Goal: Information Seeking & Learning: Compare options

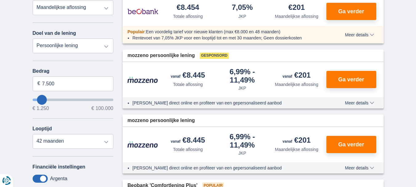
scroll to position [173, 0]
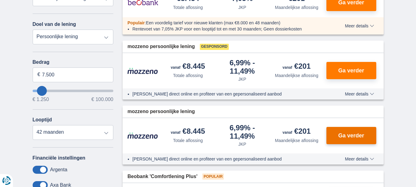
click at [358, 137] on span "Ga verder" at bounding box center [351, 136] width 26 height 6
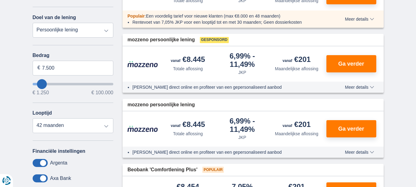
scroll to position [185, 0]
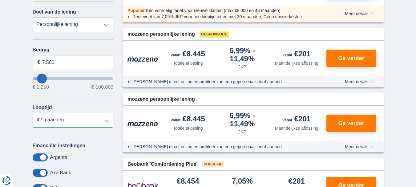
click at [107, 121] on select "12 maanden 18 maanden 24 maanden 30 maanden 36 maanden 42 maanden" at bounding box center [73, 120] width 81 height 15
select select "18"
click at [33, 113] on select "12 maanden 18 maanden 24 maanden 30 maanden 36 maanden 42 maanden" at bounding box center [73, 120] width 81 height 15
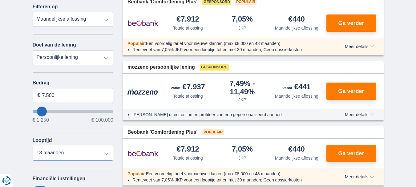
scroll to position [164, 0]
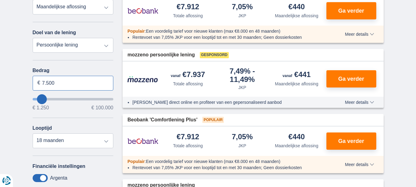
click at [42, 82] on input "7.500" at bounding box center [73, 83] width 81 height 15
drag, startPoint x: 61, startPoint y: 84, endPoint x: 49, endPoint y: 83, distance: 12.1
click at [49, 83] on input "125.500" at bounding box center [73, 83] width 81 height 15
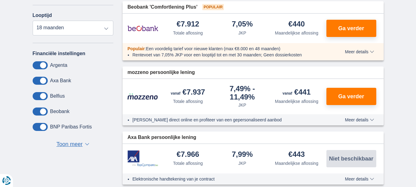
scroll to position [277, 0]
type input "1.250"
click at [71, 143] on span "Toon meer" at bounding box center [69, 144] width 26 height 8
type input "1250"
select select "24"
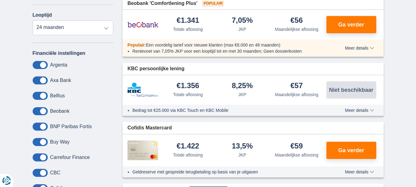
click at [37, 64] on span at bounding box center [40, 65] width 15 height 8
click at [0, 0] on input "checkbox" at bounding box center [0, 0] width 0 height 0
click at [36, 82] on span at bounding box center [40, 80] width 15 height 8
click at [0, 0] on input "checkbox" at bounding box center [0, 0] width 0 height 0
click at [34, 97] on span at bounding box center [40, 96] width 15 height 8
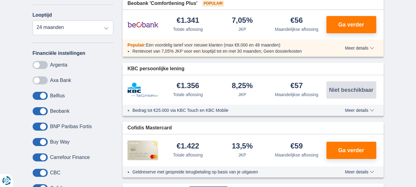
click at [0, 0] on input "checkbox" at bounding box center [0, 0] width 0 height 0
click at [37, 113] on span at bounding box center [40, 111] width 15 height 8
click at [0, 0] on input "checkbox" at bounding box center [0, 0] width 0 height 0
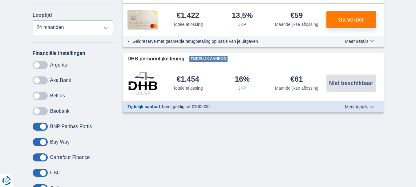
click at [35, 172] on span at bounding box center [40, 173] width 15 height 8
click at [0, 0] on input "checkbox" at bounding box center [0, 0] width 0 height 0
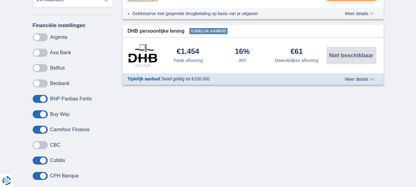
scroll to position [308, 0]
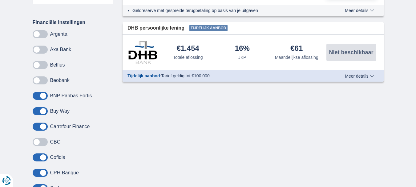
click at [37, 159] on span at bounding box center [40, 158] width 15 height 8
click at [0, 0] on input "checkbox" at bounding box center [0, 0] width 0 height 0
click at [35, 173] on span at bounding box center [40, 173] width 15 height 8
click at [0, 0] on input "checkbox" at bounding box center [0, 0] width 0 height 0
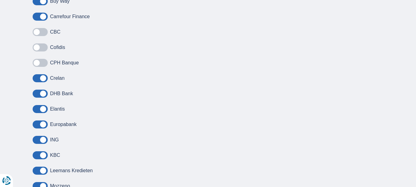
scroll to position [421, 0]
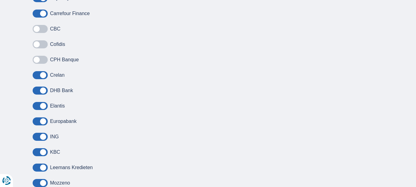
click at [35, 76] on span at bounding box center [40, 75] width 15 height 8
click at [0, 0] on input "checkbox" at bounding box center [0, 0] width 0 height 0
click at [35, 92] on span at bounding box center [40, 91] width 15 height 8
click at [0, 0] on input "checkbox" at bounding box center [0, 0] width 0 height 0
click at [35, 108] on span at bounding box center [40, 106] width 15 height 8
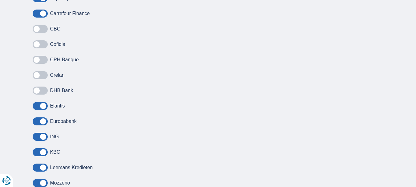
click at [0, 0] on input "checkbox" at bounding box center [0, 0] width 0 height 0
click at [35, 123] on span at bounding box center [40, 121] width 15 height 8
click at [0, 0] on input "checkbox" at bounding box center [0, 0] width 0 height 0
drag, startPoint x: 36, startPoint y: 138, endPoint x: 37, endPoint y: 143, distance: 4.9
click at [36, 138] on span at bounding box center [40, 137] width 15 height 8
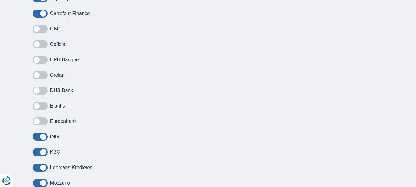
click at [0, 0] on input "checkbox" at bounding box center [0, 0] width 0 height 0
click at [35, 151] on span at bounding box center [40, 152] width 15 height 8
click at [0, 0] on input "checkbox" at bounding box center [0, 0] width 0 height 0
drag, startPoint x: 36, startPoint y: 168, endPoint x: 41, endPoint y: 158, distance: 10.5
click at [35, 167] on span at bounding box center [40, 168] width 15 height 8
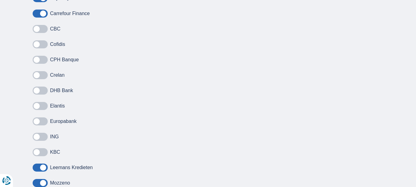
click at [0, 0] on input "checkbox" at bounding box center [0, 0] width 0 height 0
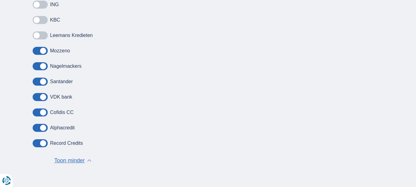
scroll to position [555, 0]
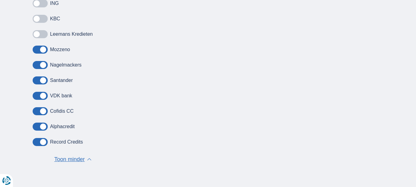
click at [35, 52] on span at bounding box center [40, 50] width 15 height 8
click at [0, 0] on input "checkbox" at bounding box center [0, 0] width 0 height 0
click at [35, 67] on span at bounding box center [40, 65] width 15 height 8
click at [0, 0] on input "checkbox" at bounding box center [0, 0] width 0 height 0
click at [35, 82] on span at bounding box center [40, 80] width 15 height 8
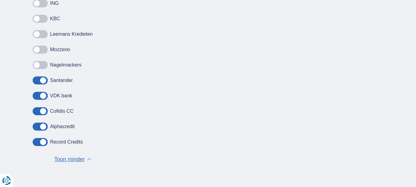
click at [0, 0] on input "checkbox" at bounding box center [0, 0] width 0 height 0
click at [35, 97] on span at bounding box center [40, 96] width 15 height 8
click at [0, 0] on input "checkbox" at bounding box center [0, 0] width 0 height 0
click at [36, 113] on span at bounding box center [40, 111] width 15 height 8
click at [0, 0] on input "checkbox" at bounding box center [0, 0] width 0 height 0
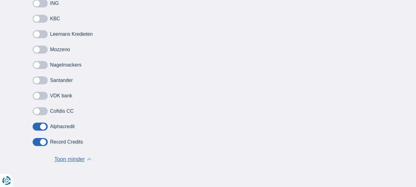
click at [37, 127] on span at bounding box center [40, 127] width 15 height 8
click at [0, 0] on input "checkbox" at bounding box center [0, 0] width 0 height 0
click at [37, 144] on span at bounding box center [40, 142] width 15 height 8
click at [0, 0] on input "checkbox" at bounding box center [0, 0] width 0 height 0
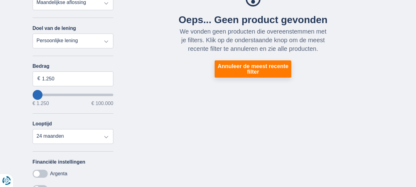
scroll to position [173, 0]
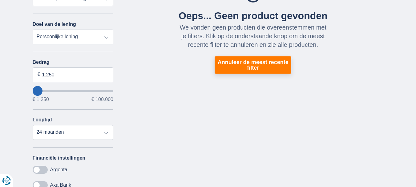
click at [259, 65] on button "Annuleer de meest recente filter" at bounding box center [253, 64] width 77 height 17
type input "1250"
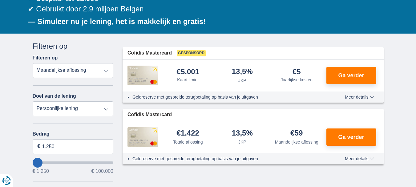
scroll to position [0, 0]
